Goal: Task Accomplishment & Management: Use online tool/utility

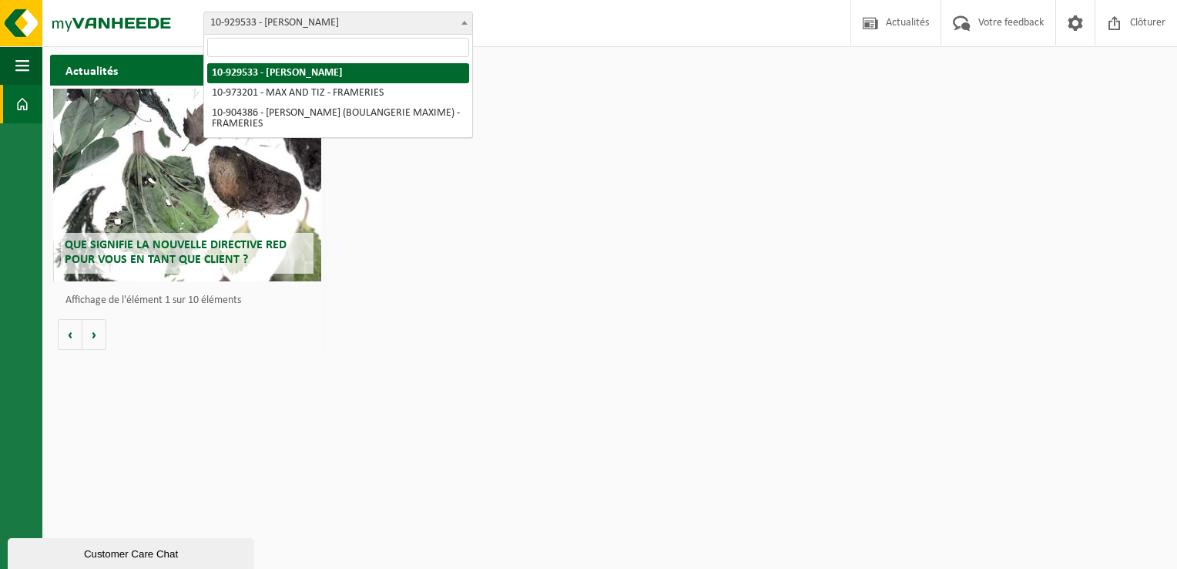
click at [308, 28] on span "10-929533 - [PERSON_NAME]" at bounding box center [338, 23] width 268 height 22
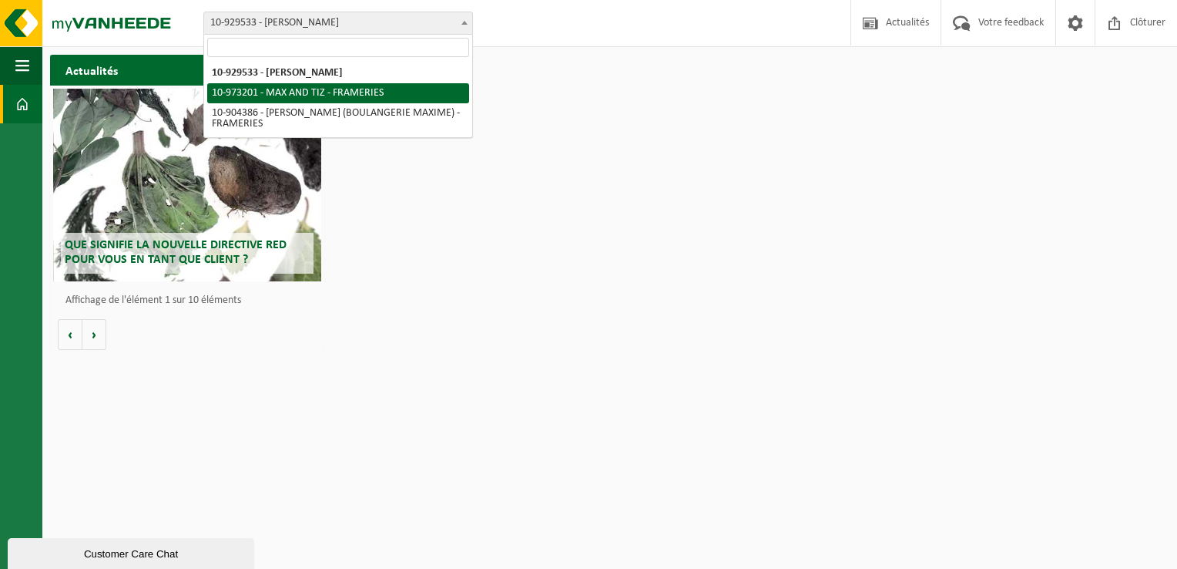
select select "156837"
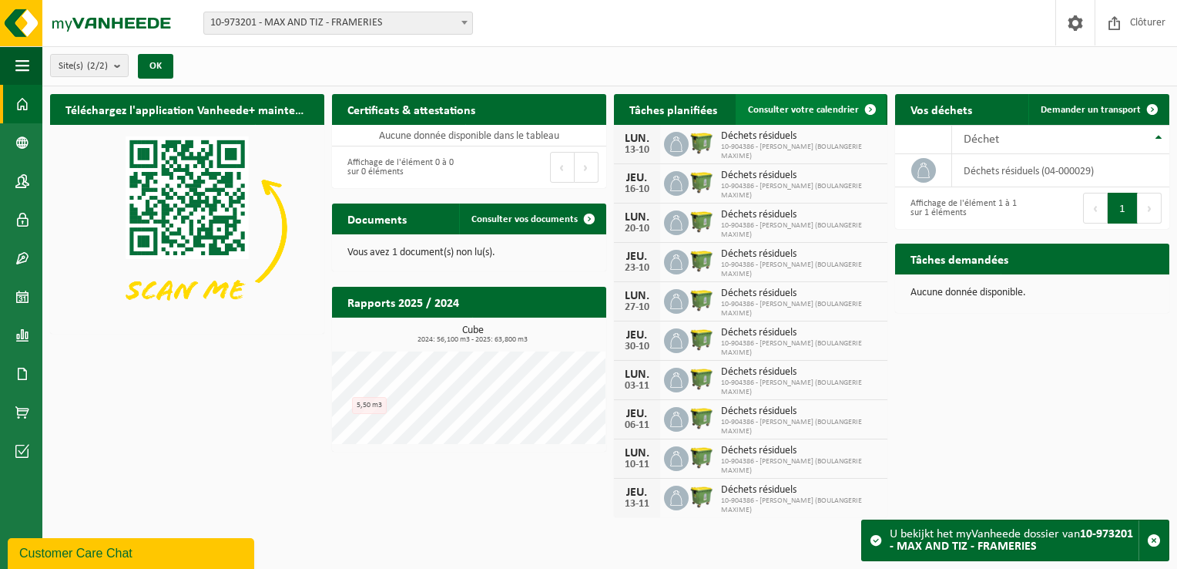
click at [826, 116] on link "Consulter votre calendrier" at bounding box center [811, 109] width 150 height 31
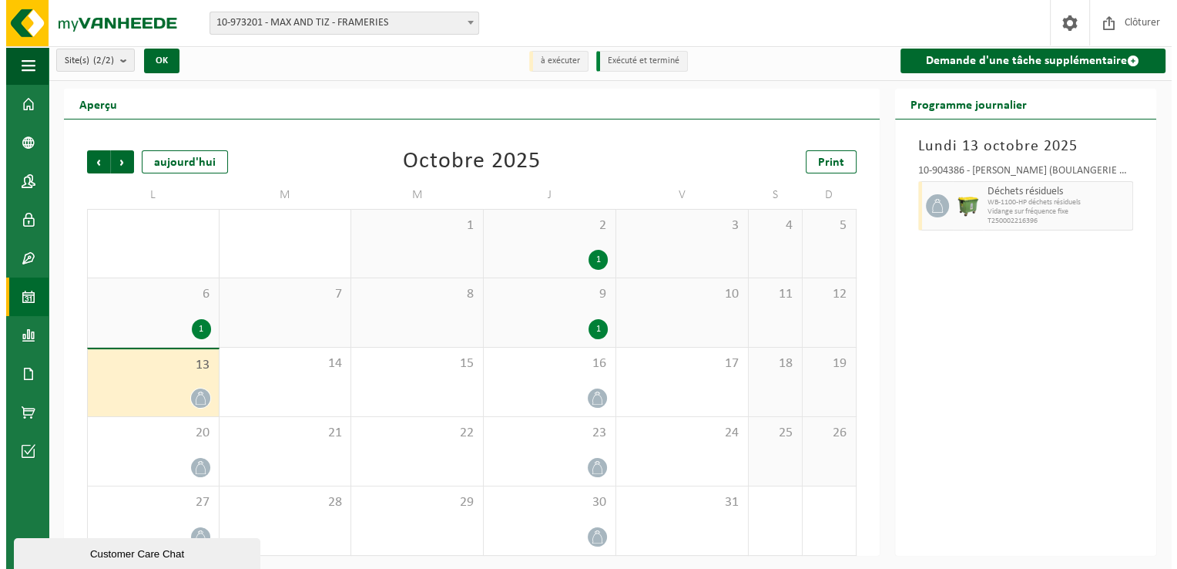
scroll to position [6, 0]
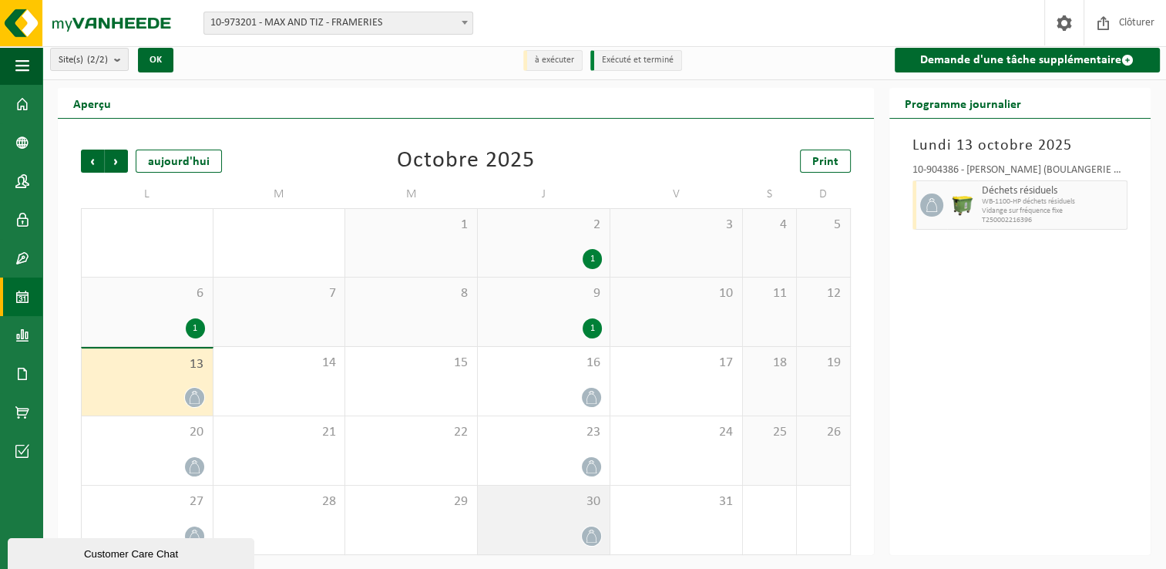
click at [589, 532] on icon at bounding box center [591, 535] width 10 height 13
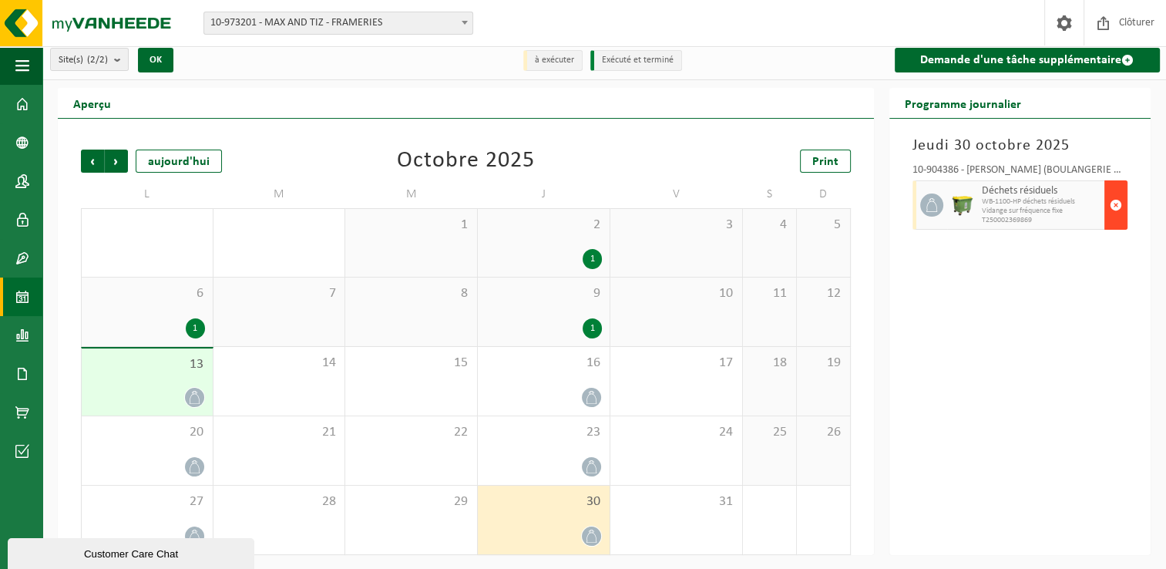
click at [1121, 204] on span "button" at bounding box center [1116, 205] width 12 height 31
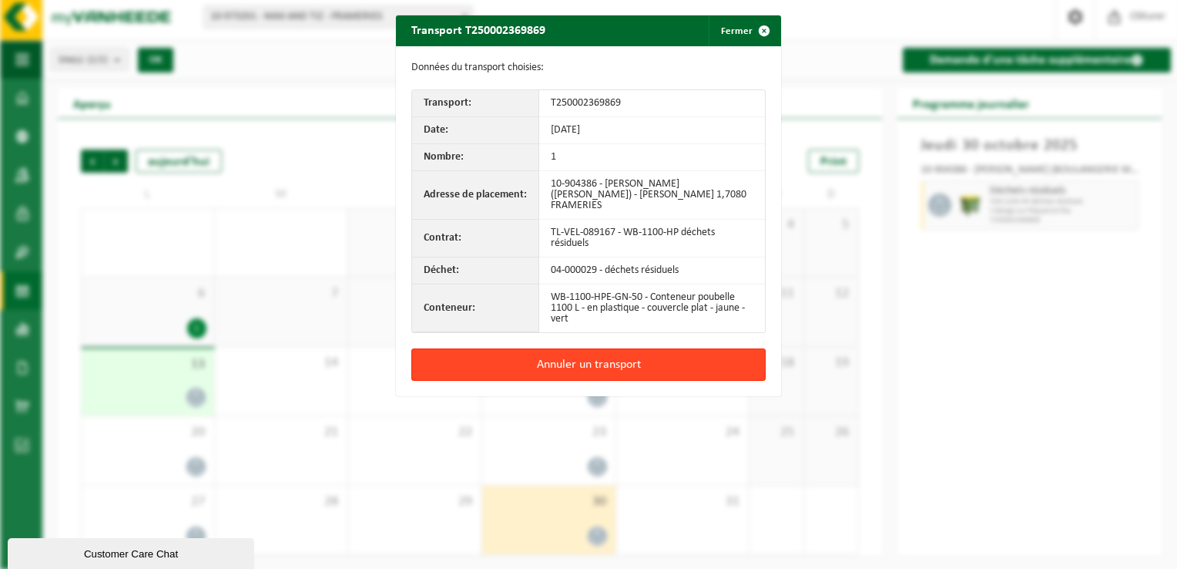
click at [593, 359] on button "Annuler un transport" at bounding box center [588, 364] width 354 height 32
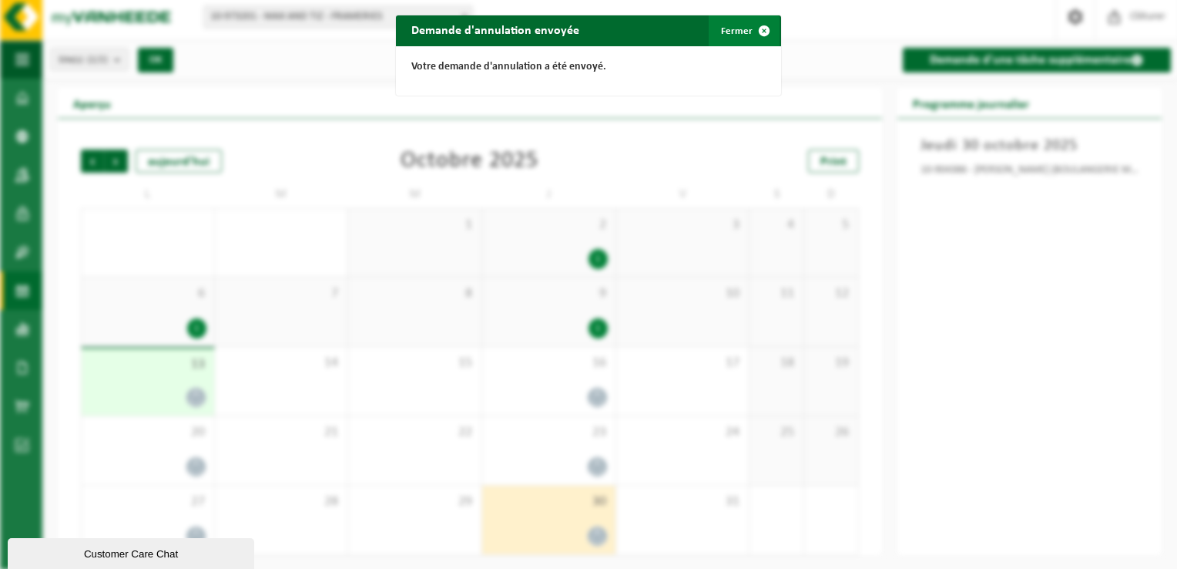
click at [749, 35] on span "button" at bounding box center [764, 30] width 31 height 31
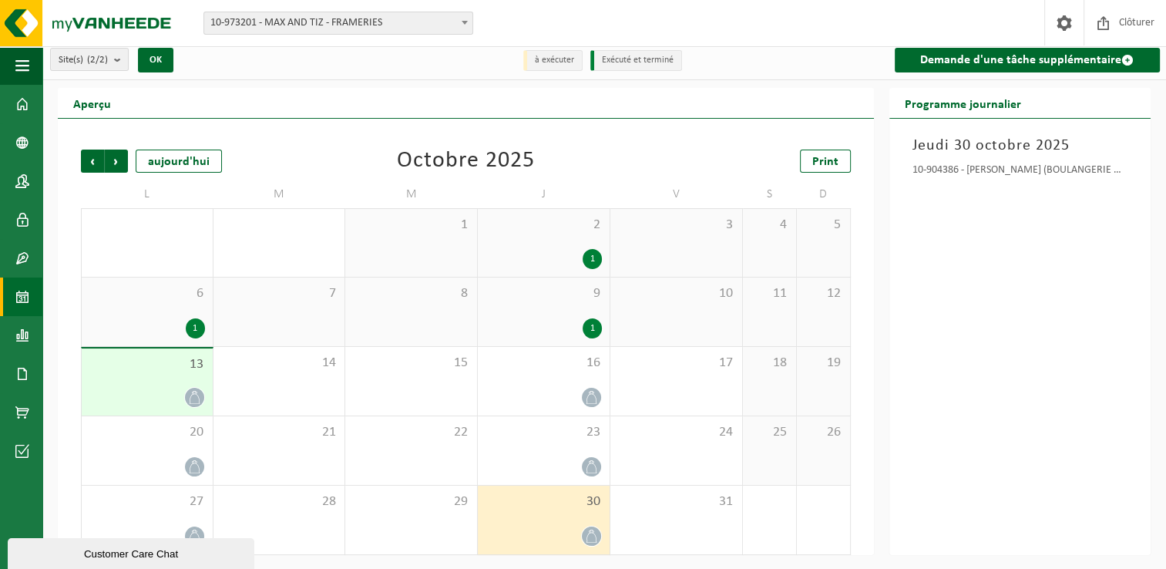
click at [585, 537] on icon at bounding box center [591, 535] width 13 height 13
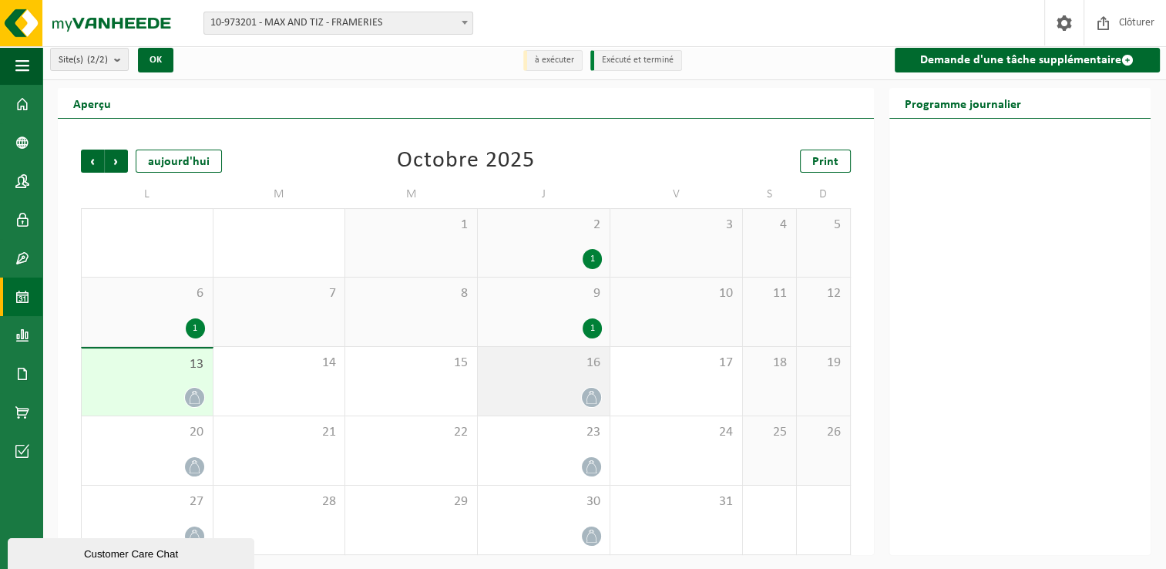
click at [591, 393] on icon at bounding box center [591, 397] width 13 height 13
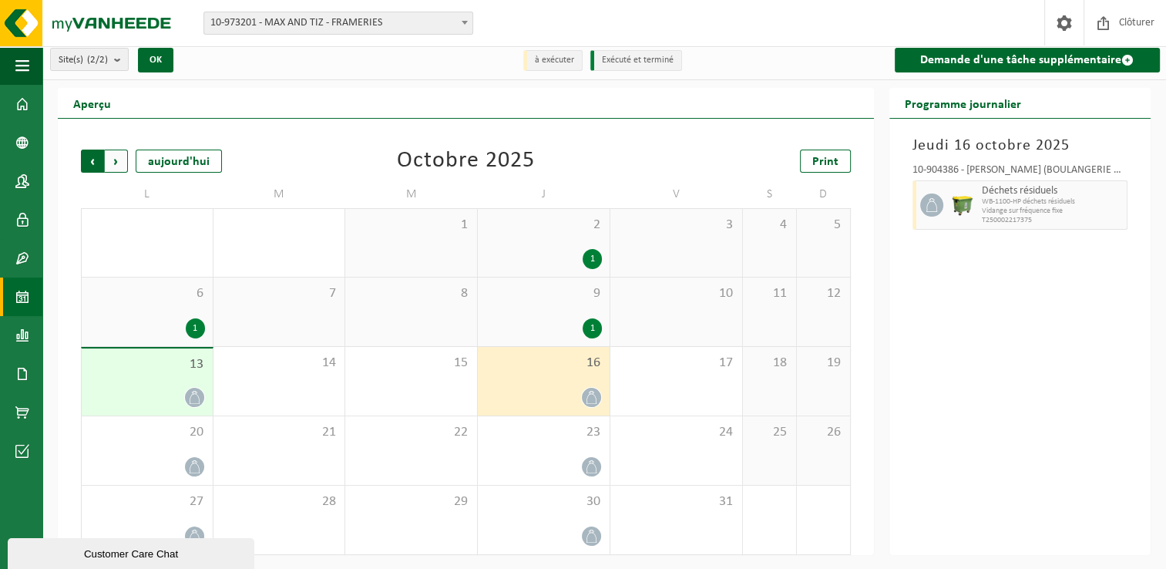
click at [124, 165] on span "Suivant" at bounding box center [116, 160] width 23 height 23
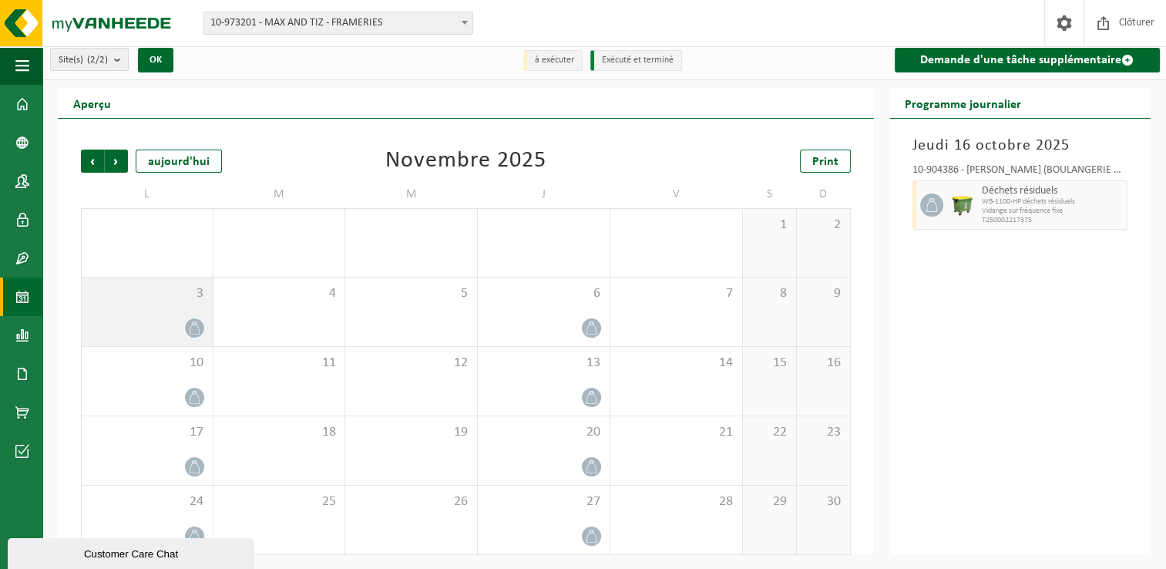
click at [184, 313] on div "3" at bounding box center [147, 311] width 131 height 69
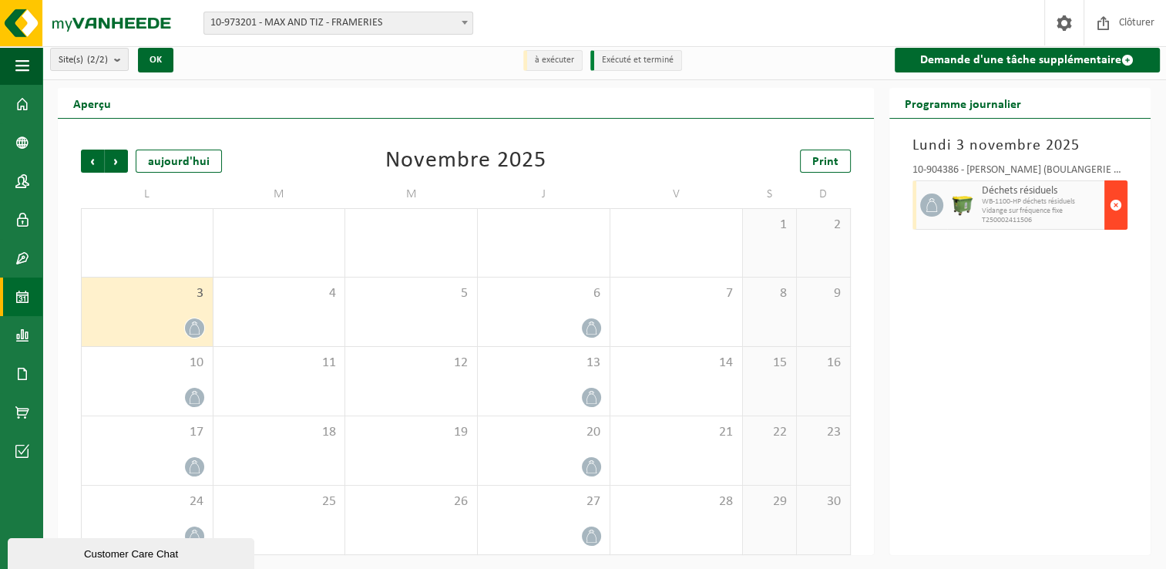
click at [1112, 206] on span "button" at bounding box center [1116, 205] width 12 height 31
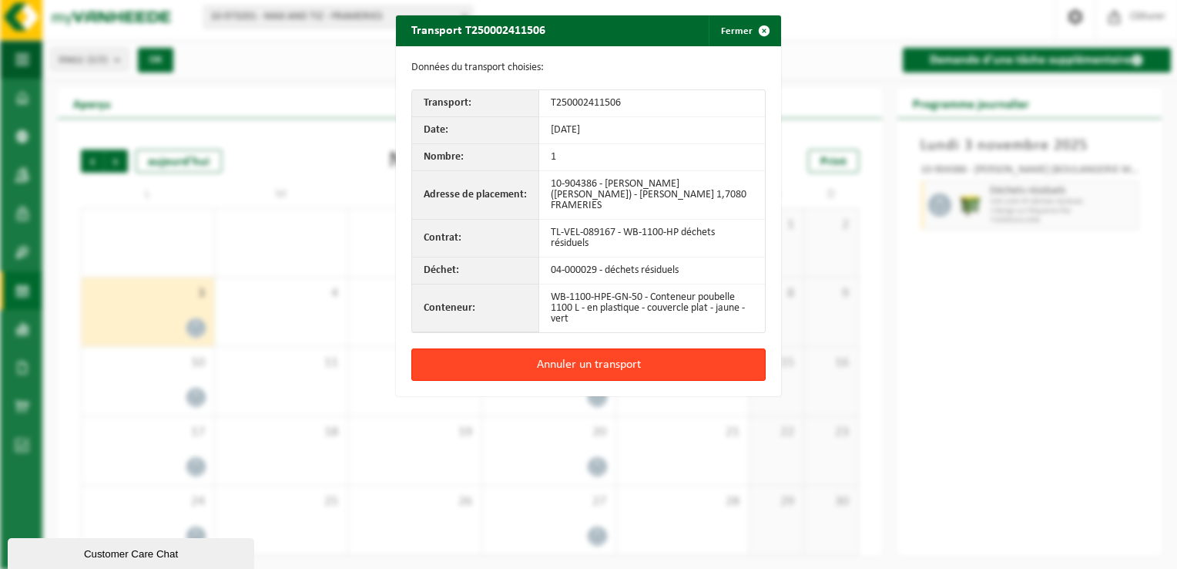
click at [540, 364] on button "Annuler un transport" at bounding box center [588, 364] width 354 height 32
